Goal: Task Accomplishment & Management: Complete application form

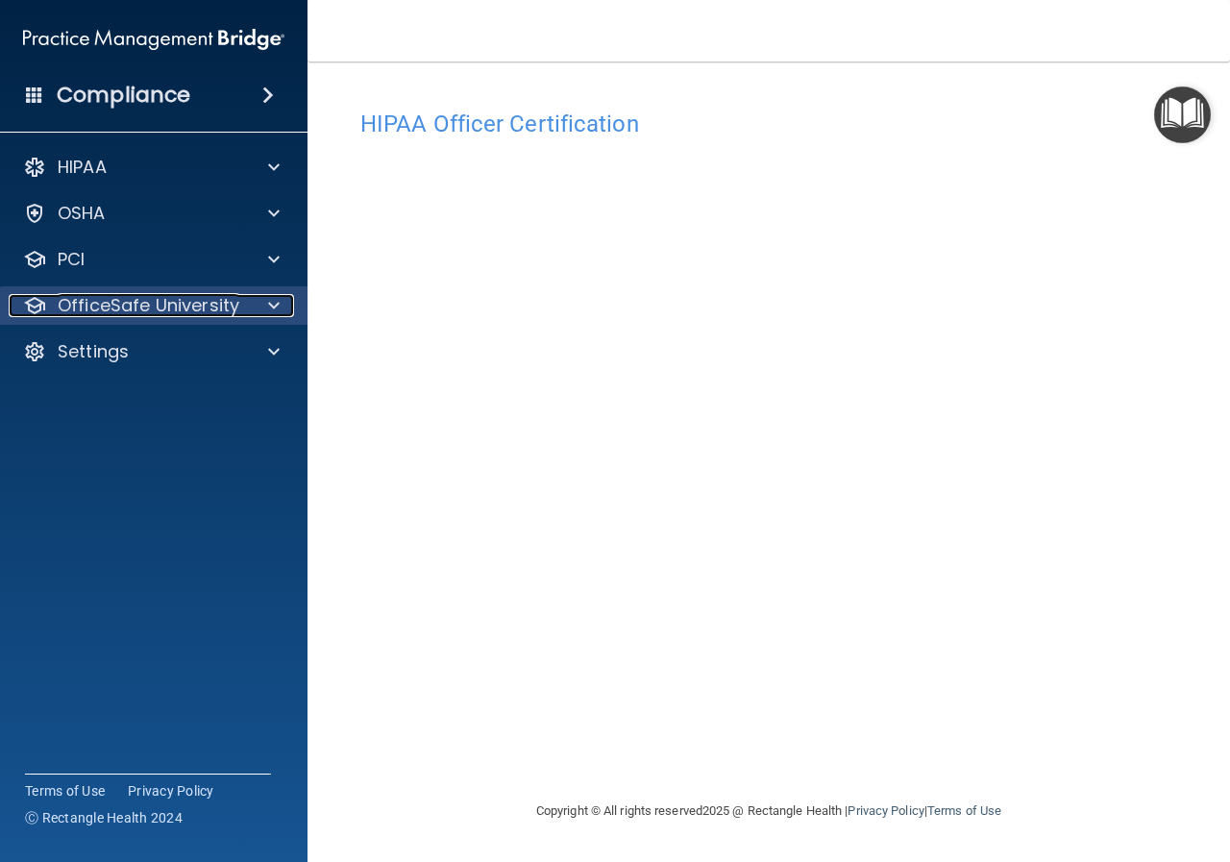
click at [274, 305] on span at bounding box center [274, 305] width 12 height 23
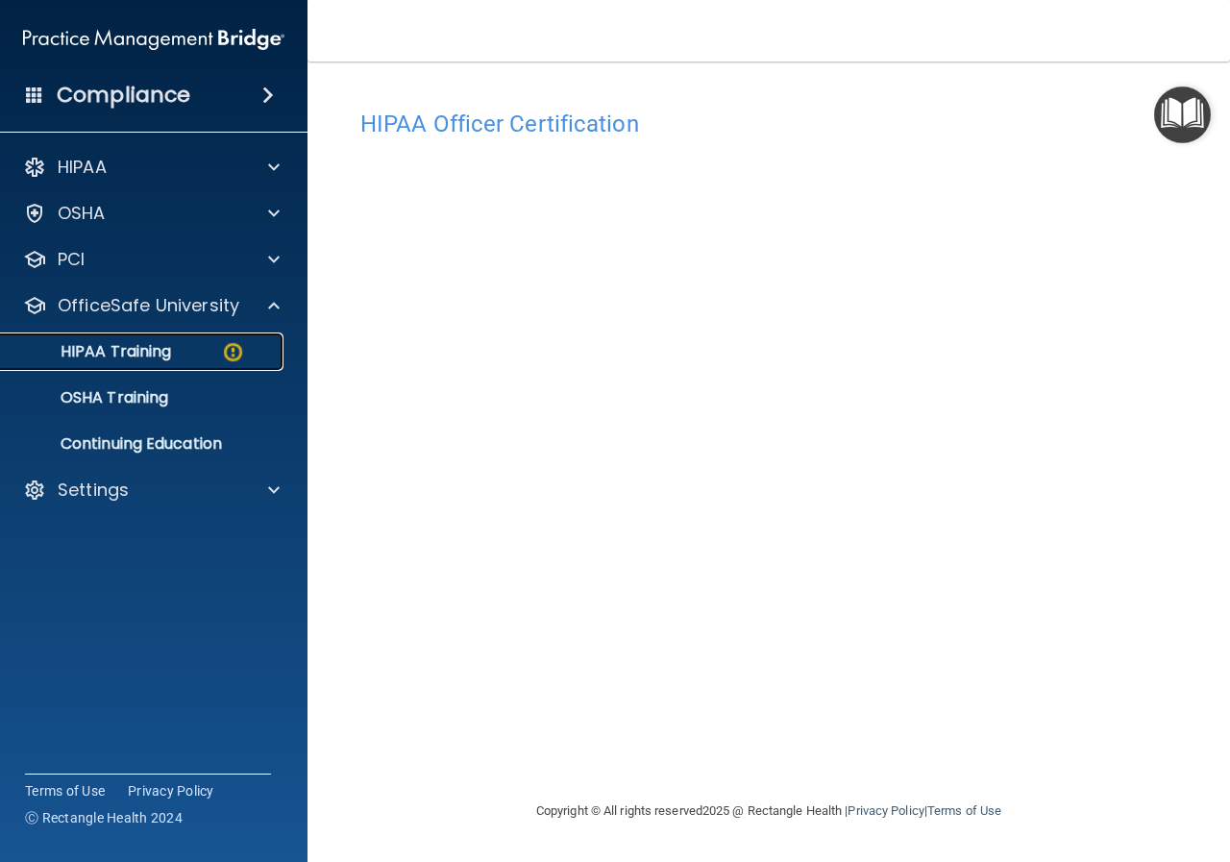
click at [143, 345] on p "HIPAA Training" at bounding box center [91, 351] width 159 height 19
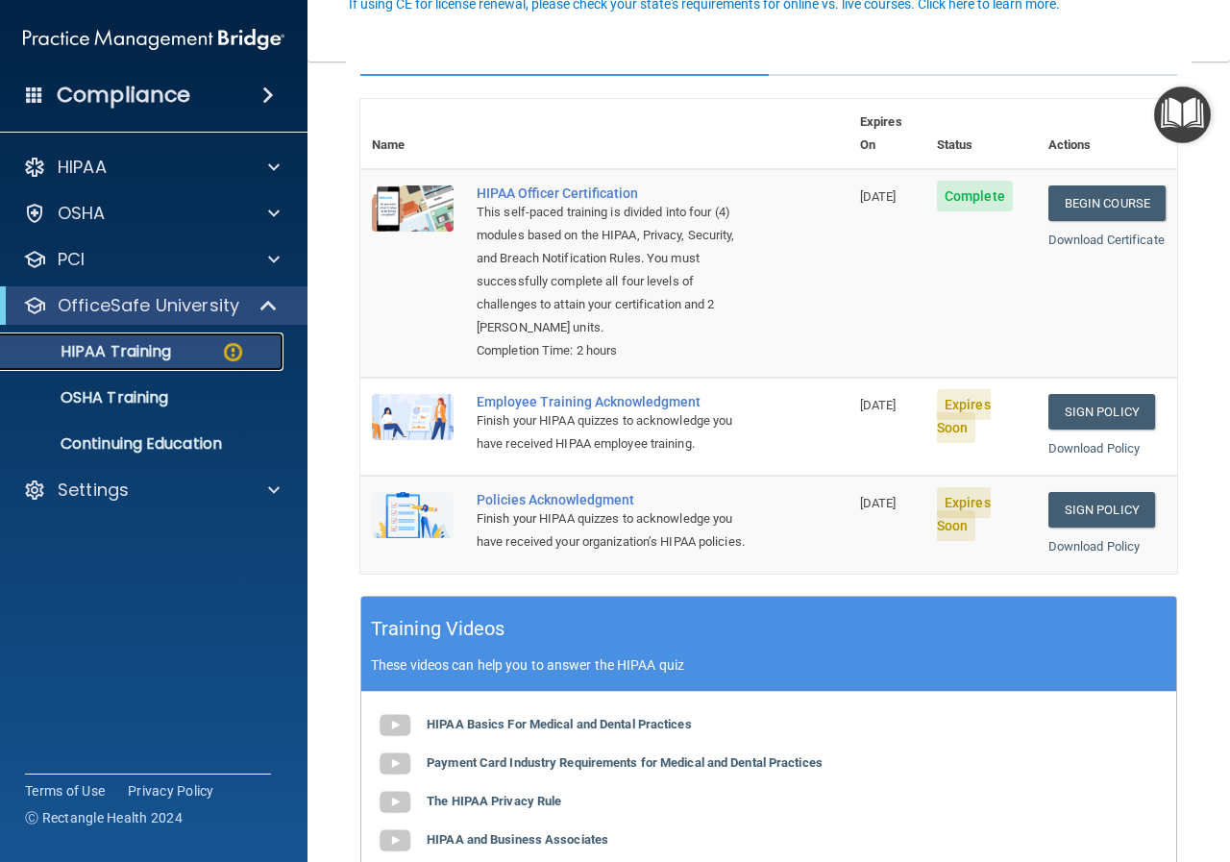
scroll to position [96, 0]
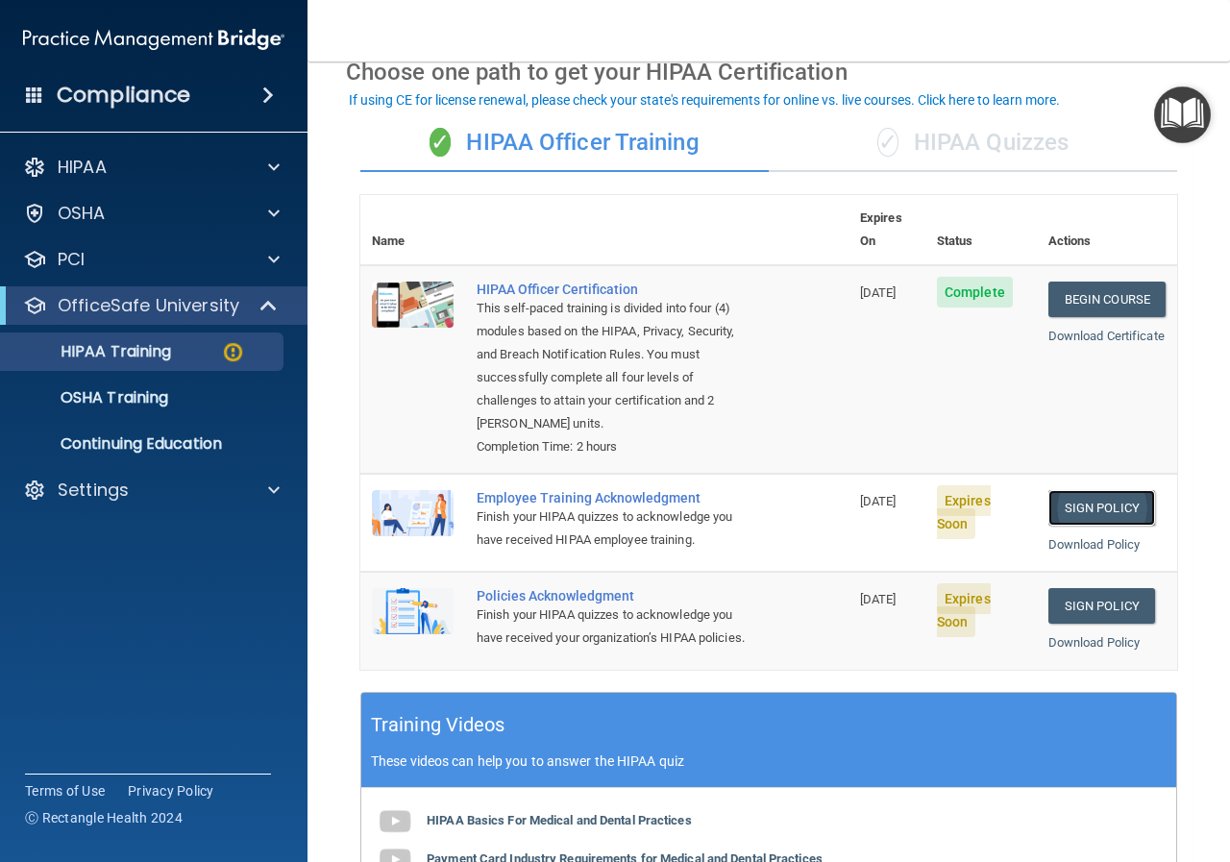
click at [1061, 490] on link "Sign Policy" at bounding box center [1101, 508] width 107 height 36
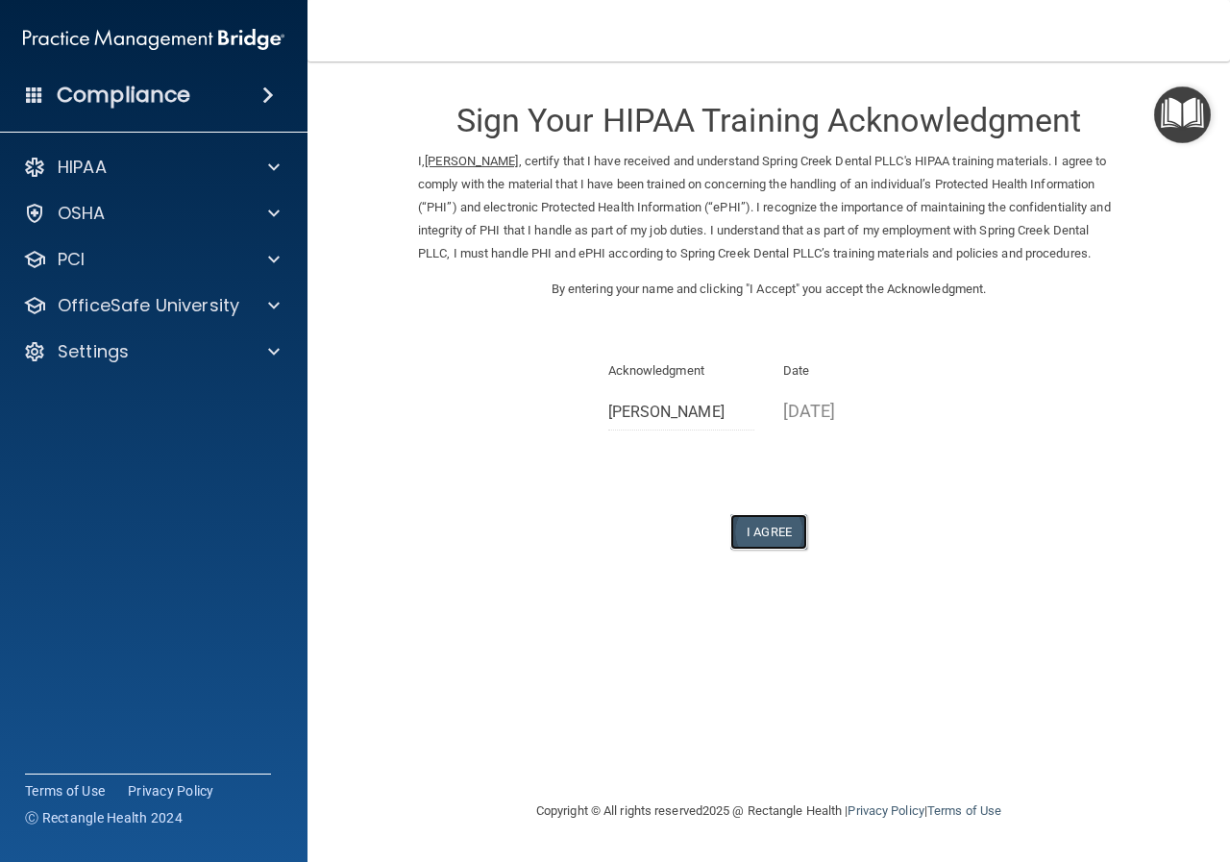
click at [772, 550] on button "I Agree" at bounding box center [768, 532] width 77 height 36
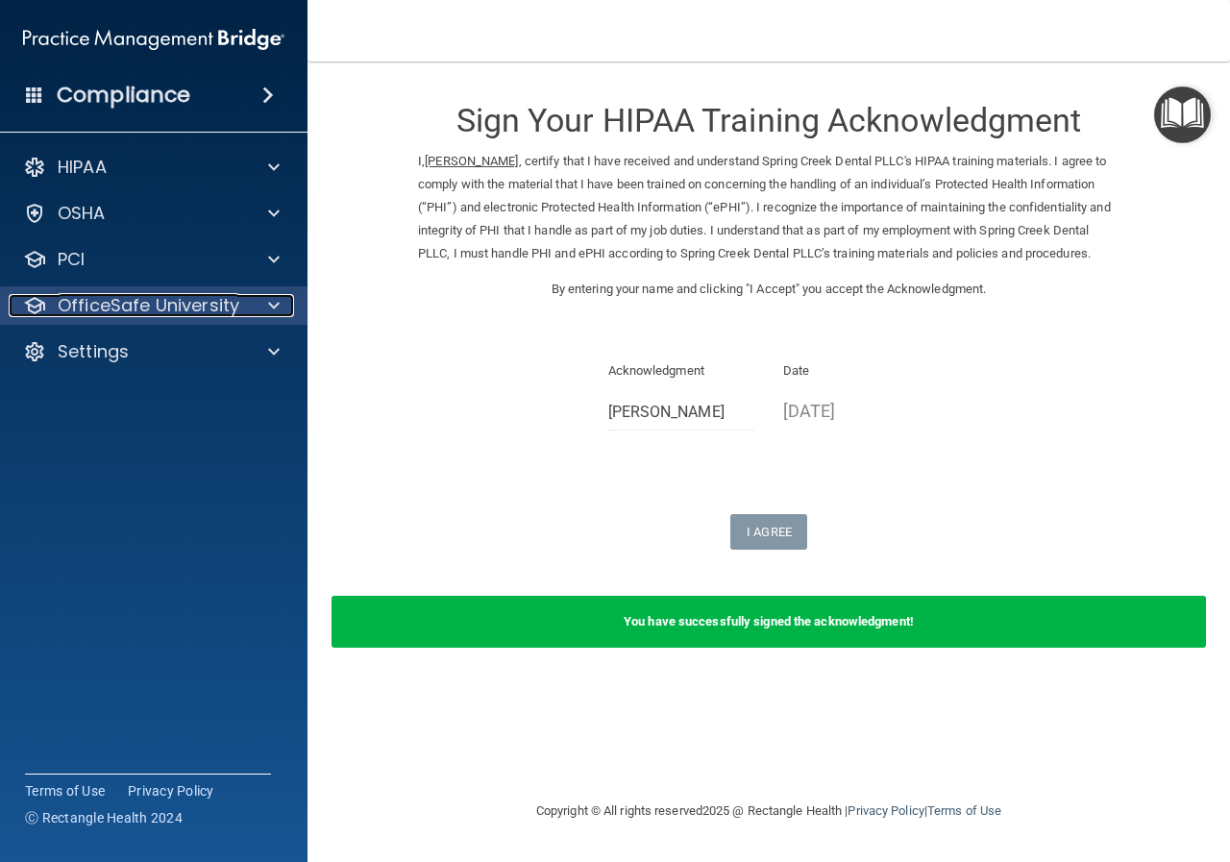
click at [162, 303] on p "OfficeSafe University" at bounding box center [149, 305] width 182 height 23
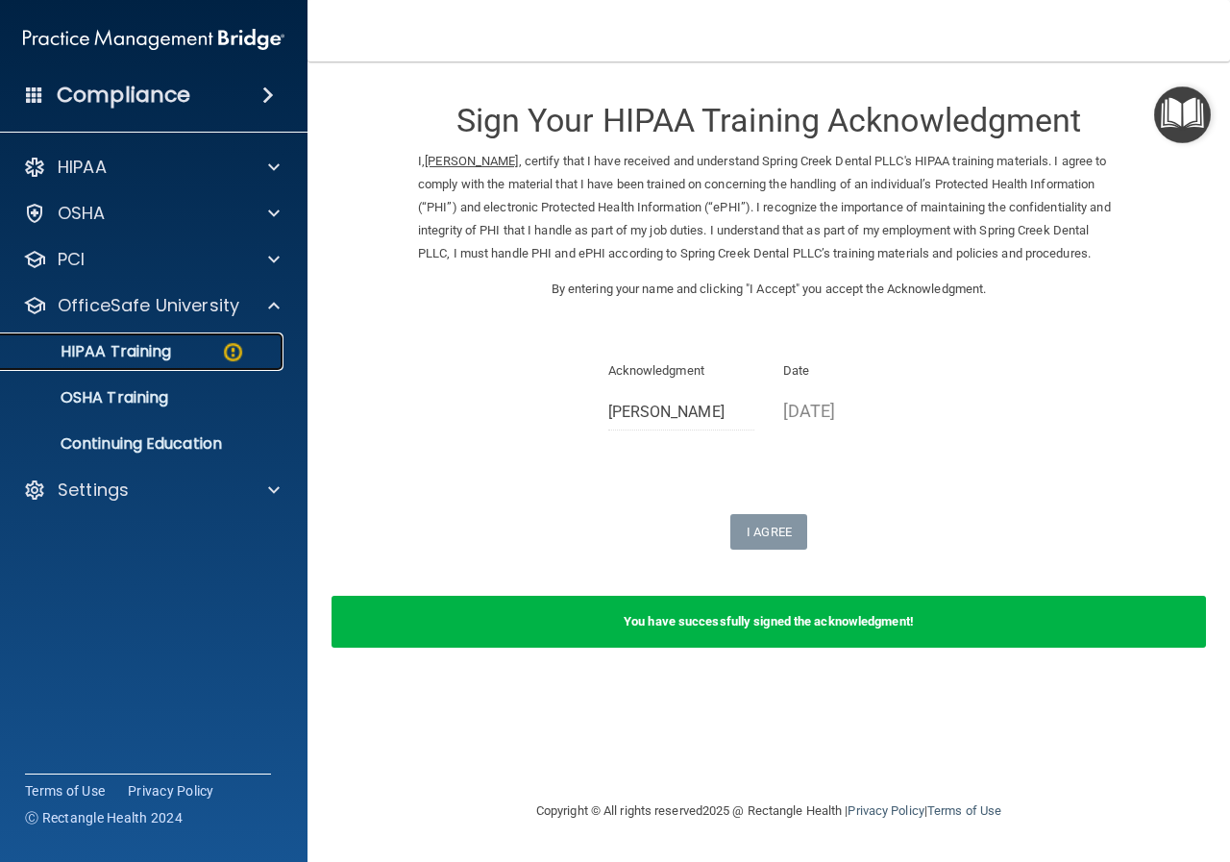
click at [158, 355] on p "HIPAA Training" at bounding box center [91, 351] width 159 height 19
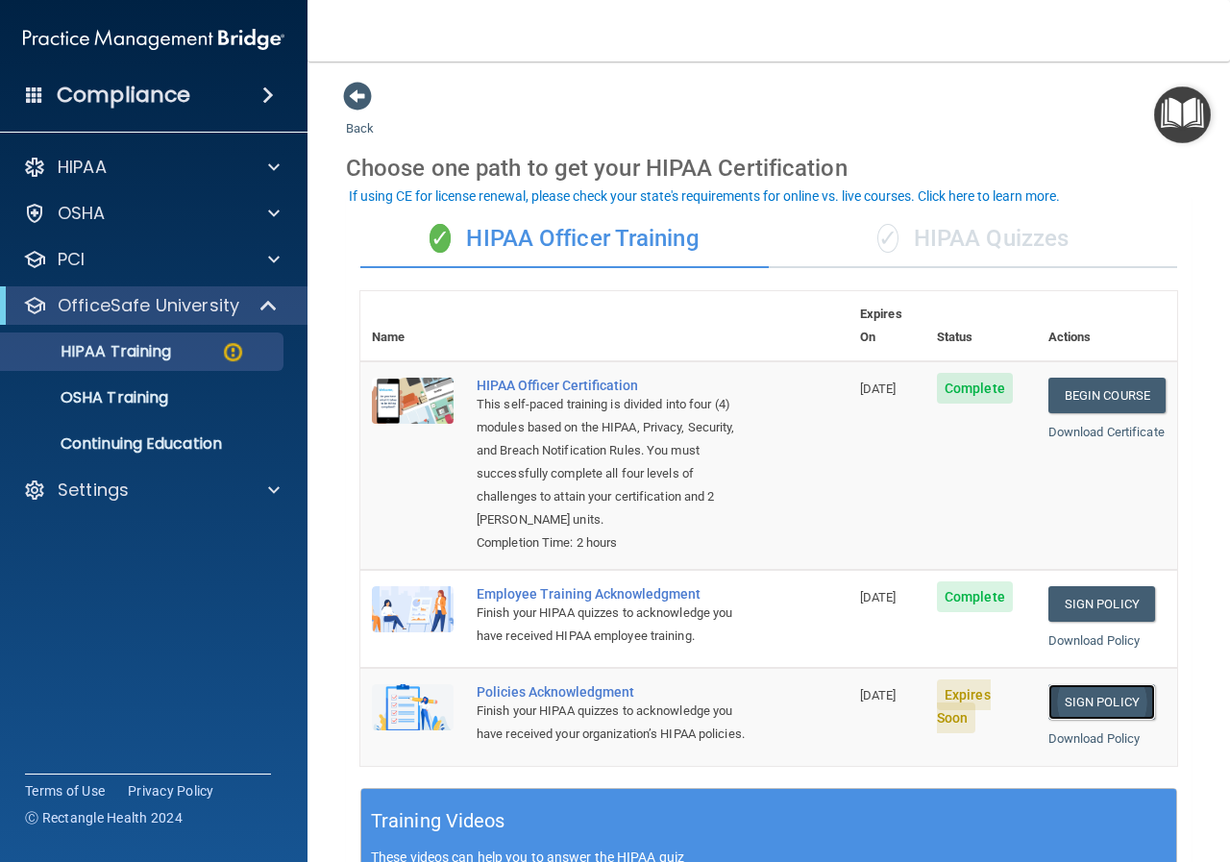
click at [1095, 684] on link "Sign Policy" at bounding box center [1101, 702] width 107 height 36
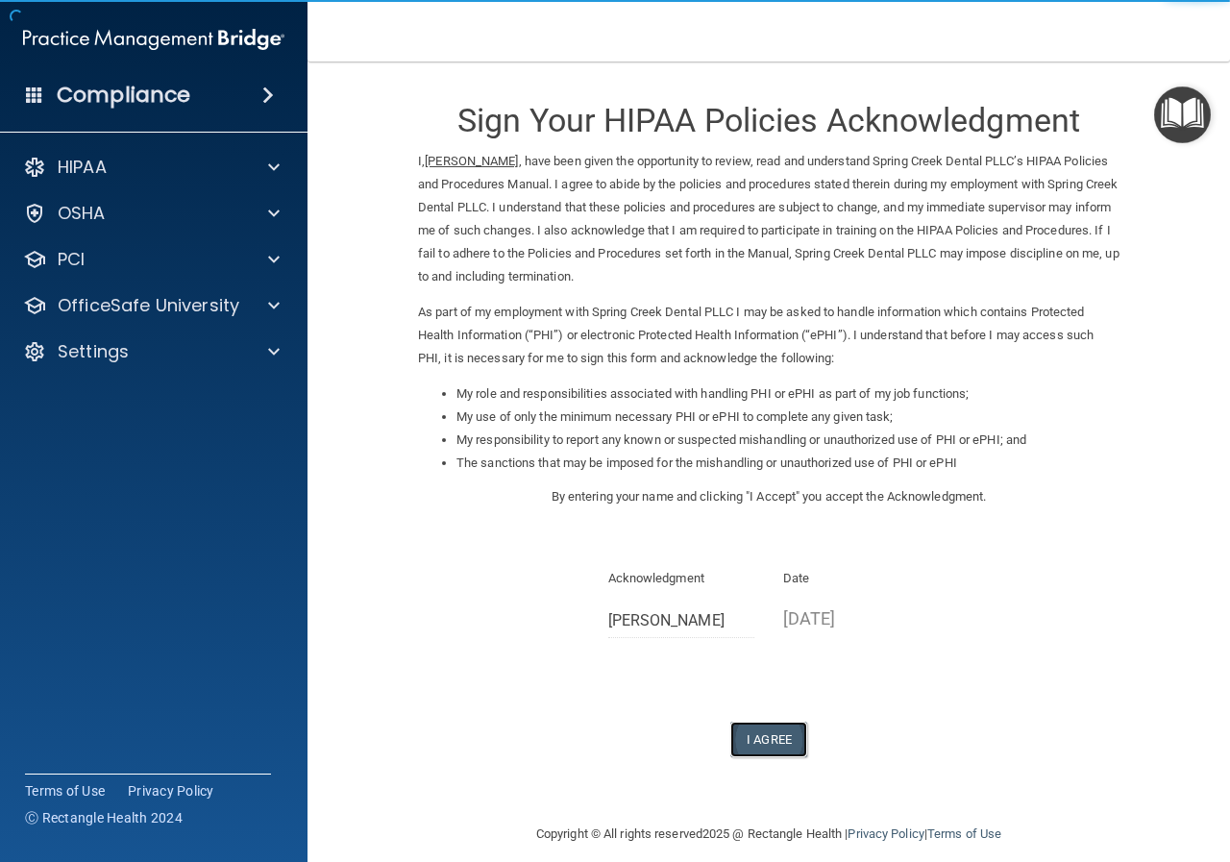
click at [777, 736] on button "I Agree" at bounding box center [768, 740] width 77 height 36
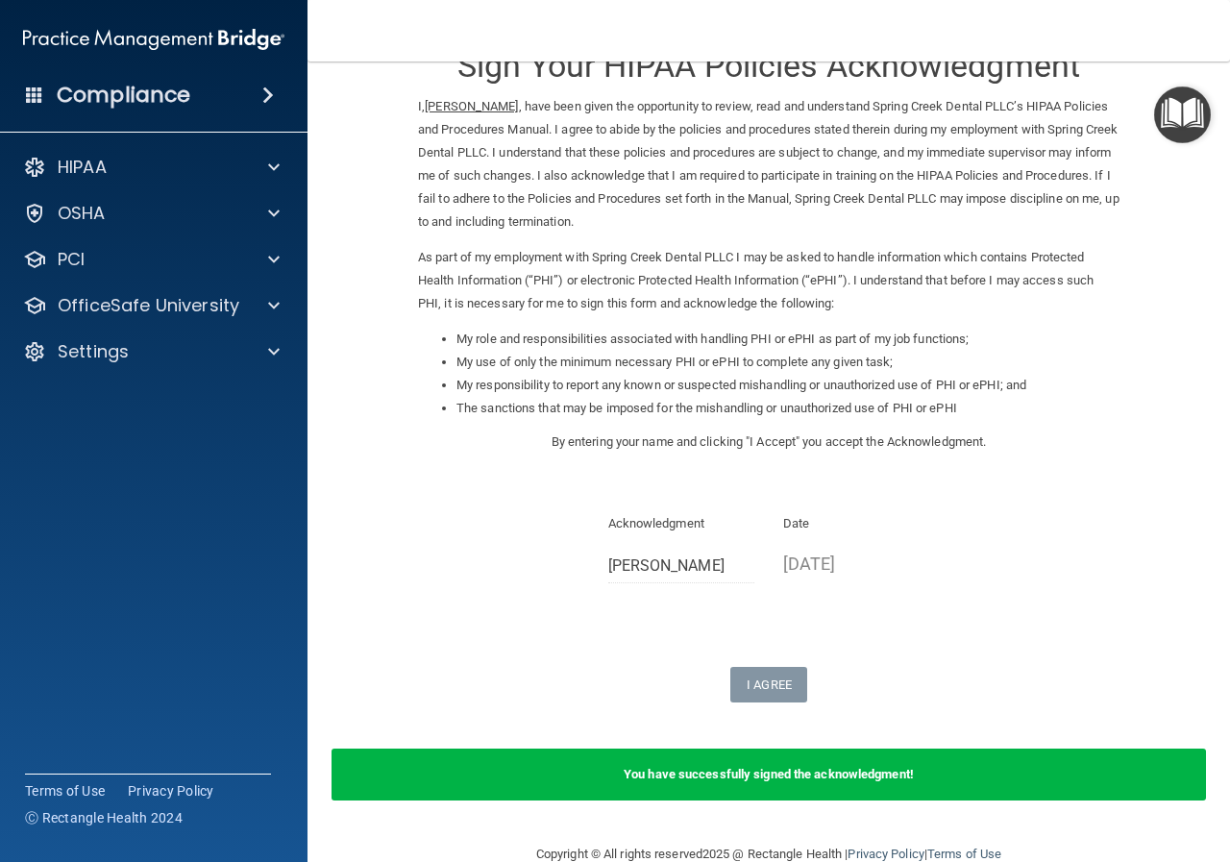
scroll to position [93, 0]
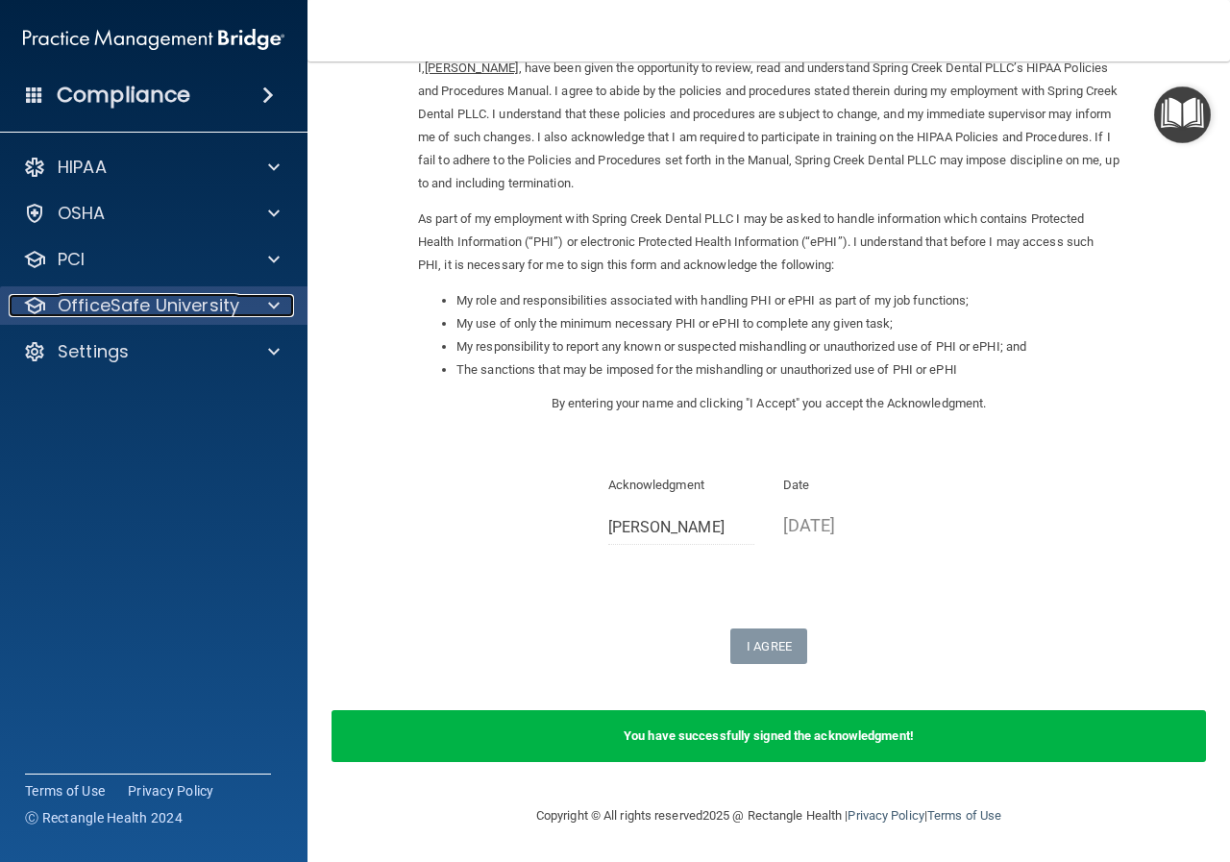
click at [132, 305] on p "OfficeSafe University" at bounding box center [149, 305] width 182 height 23
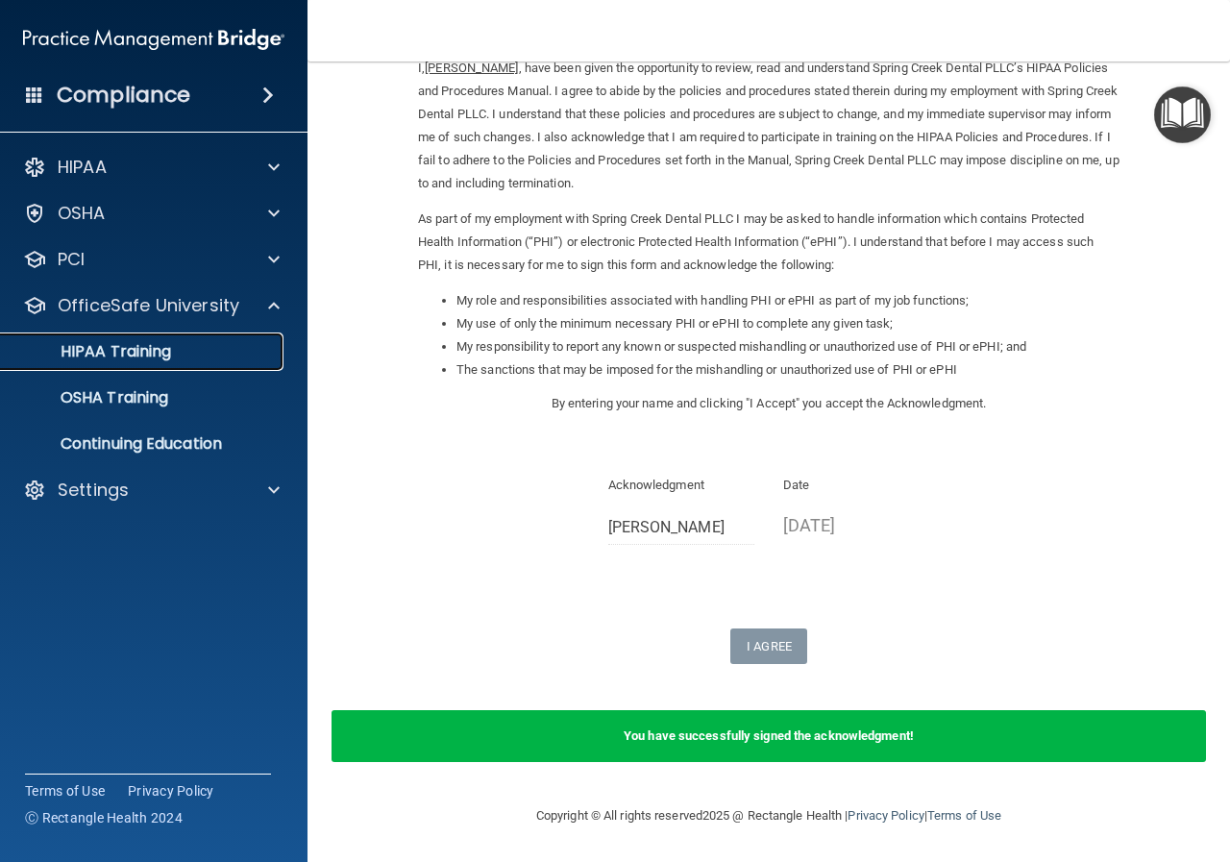
click at [156, 353] on p "HIPAA Training" at bounding box center [91, 351] width 159 height 19
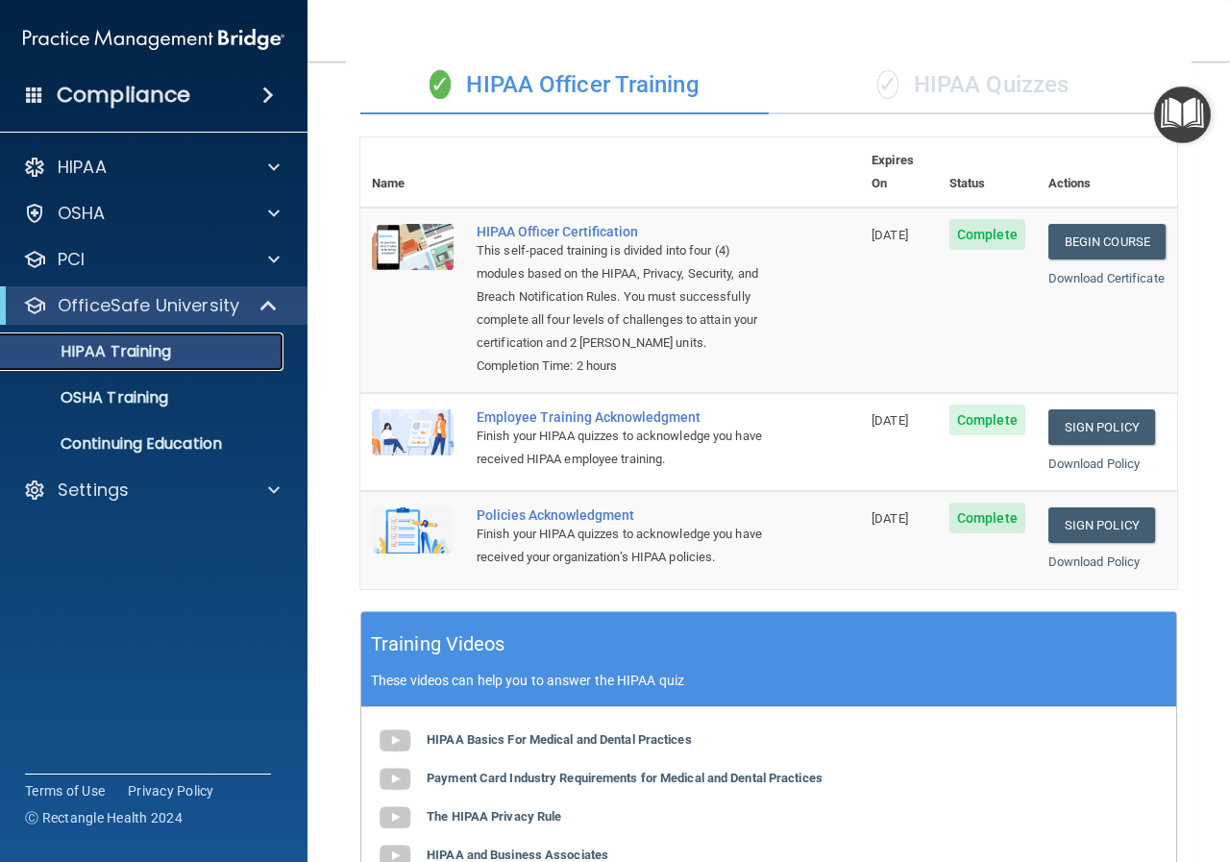
scroll to position [135, 0]
